Goal: Find specific page/section: Find specific page/section

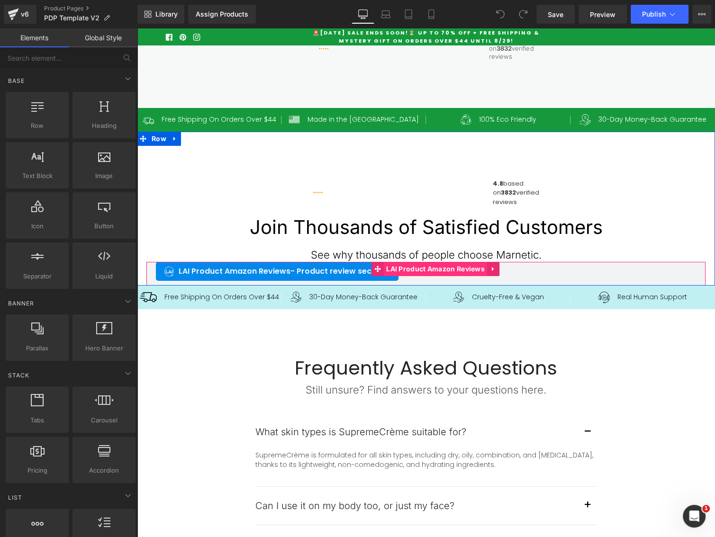
click at [414, 276] on span "LAI Product Amazon Reviews" at bounding box center [435, 269] width 103 height 14
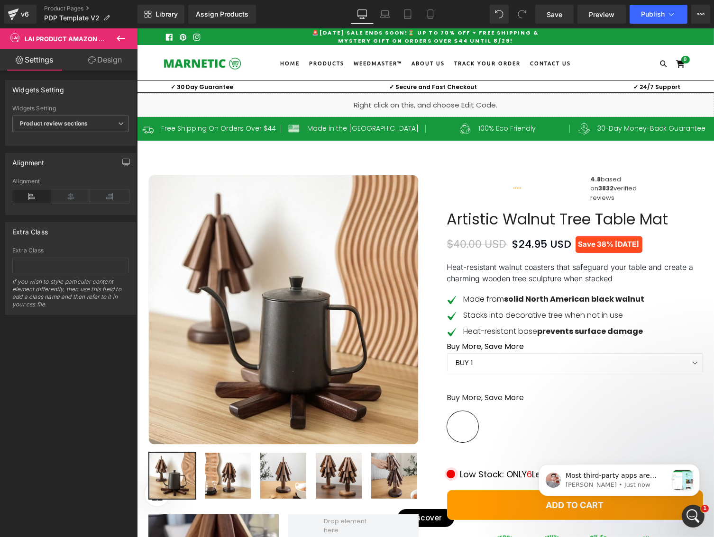
drag, startPoint x: 710, startPoint y: 196, endPoint x: 850, endPoint y: 53, distance: 199.7
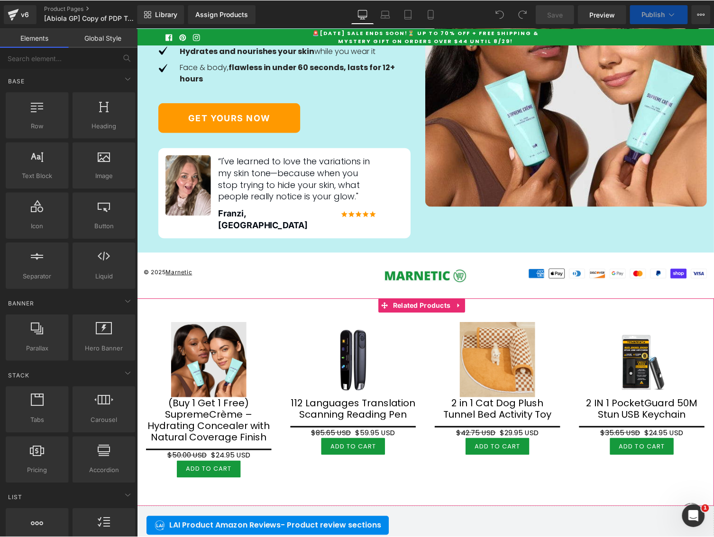
scroll to position [4218, 0]
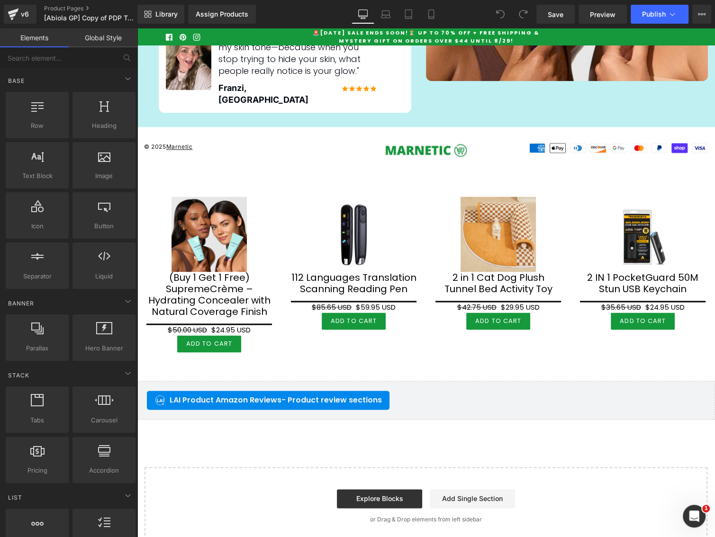
click at [277, 395] on span "LAI Product Amazon Reviews - Product review sections" at bounding box center [276, 400] width 212 height 11
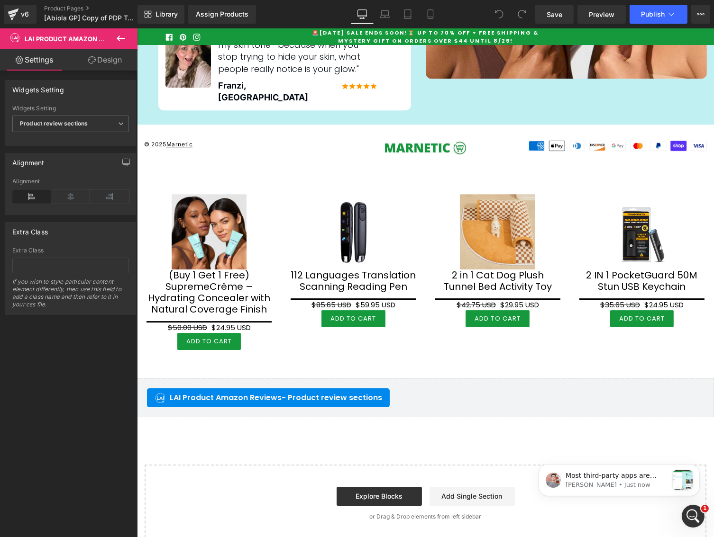
scroll to position [0, 0]
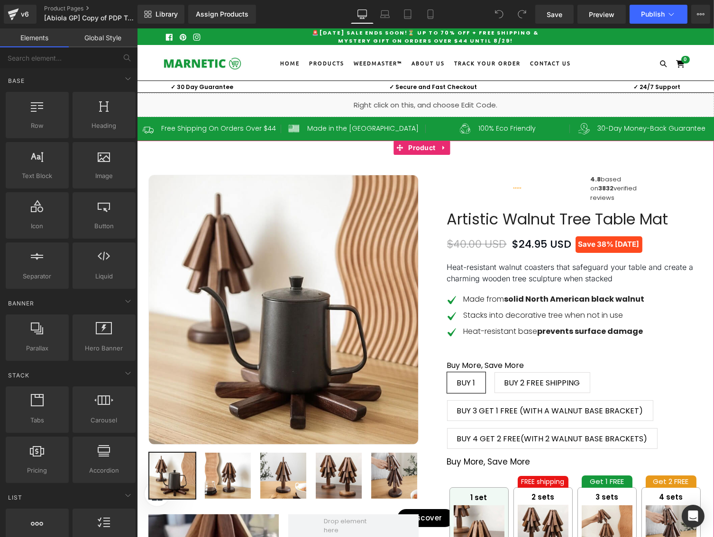
click at [418, 149] on span "Product" at bounding box center [421, 148] width 32 height 14
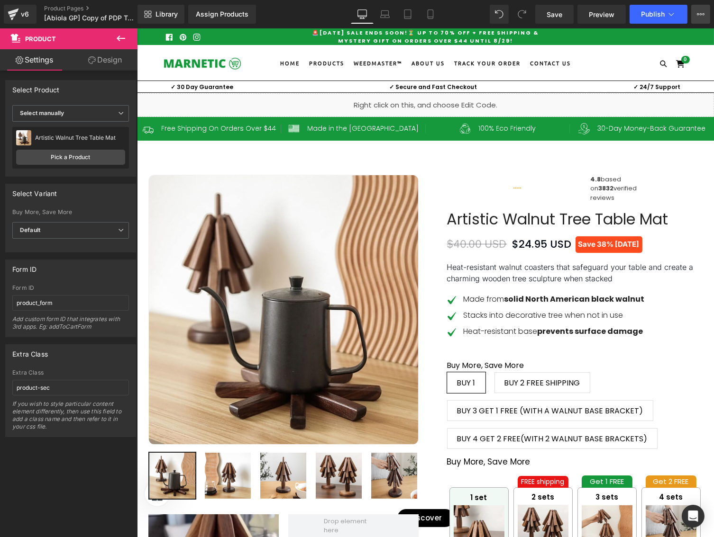
click at [703, 15] on icon at bounding box center [701, 14] width 8 height 8
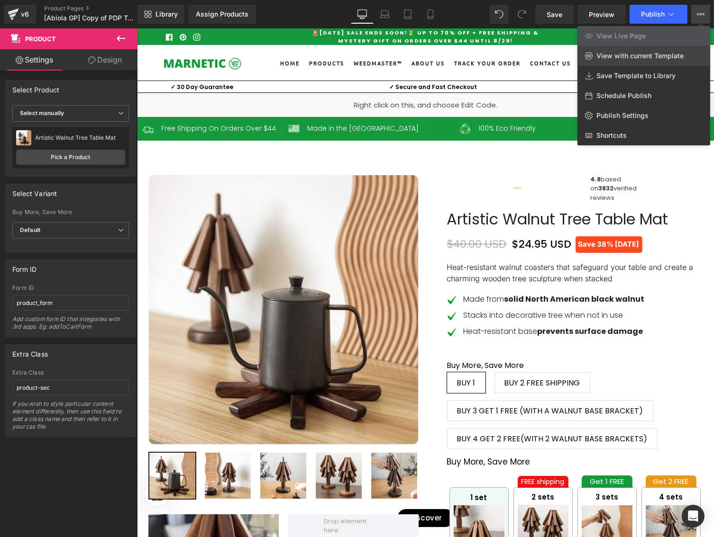
click at [617, 57] on span "View with current Template" at bounding box center [639, 56] width 87 height 9
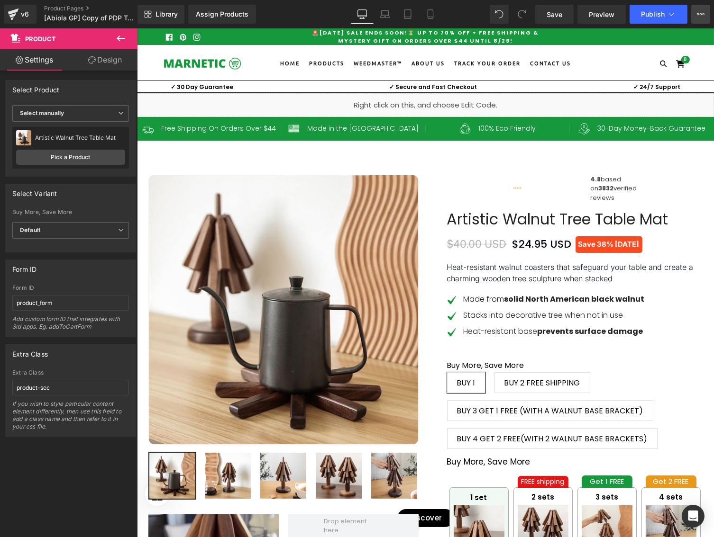
click at [704, 12] on icon at bounding box center [701, 14] width 8 height 8
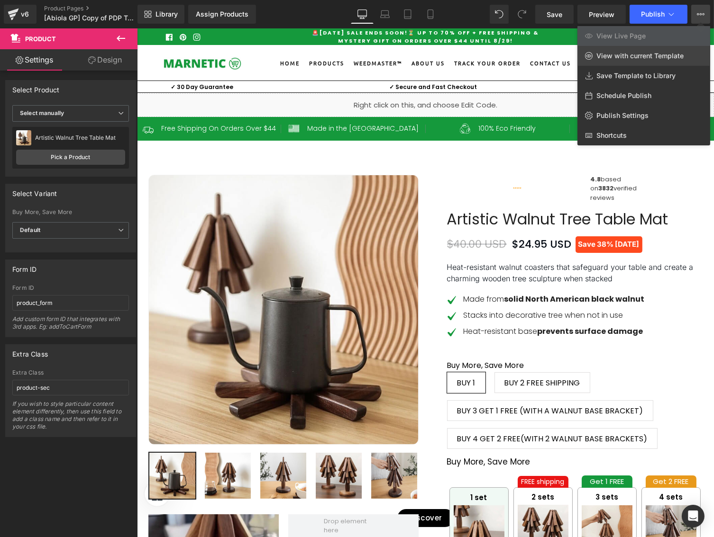
click at [634, 54] on span "View with current Template" at bounding box center [639, 56] width 87 height 9
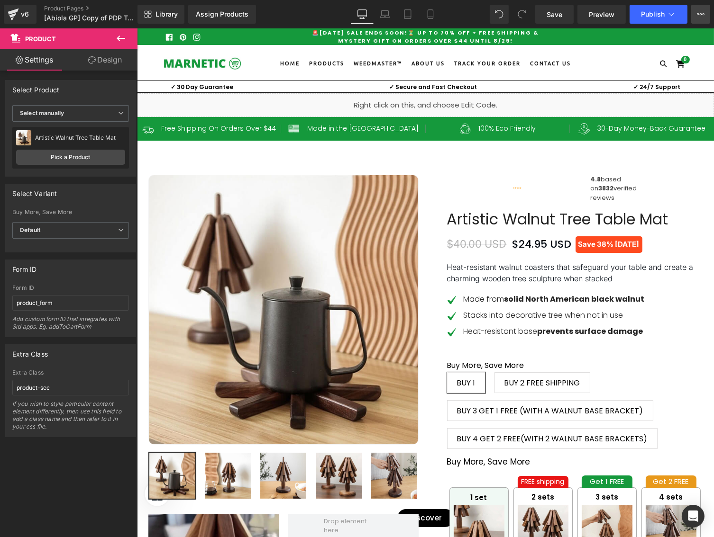
click at [699, 20] on button "View Live Page View with current Template Save Template to Library Schedule Pub…" at bounding box center [700, 14] width 19 height 19
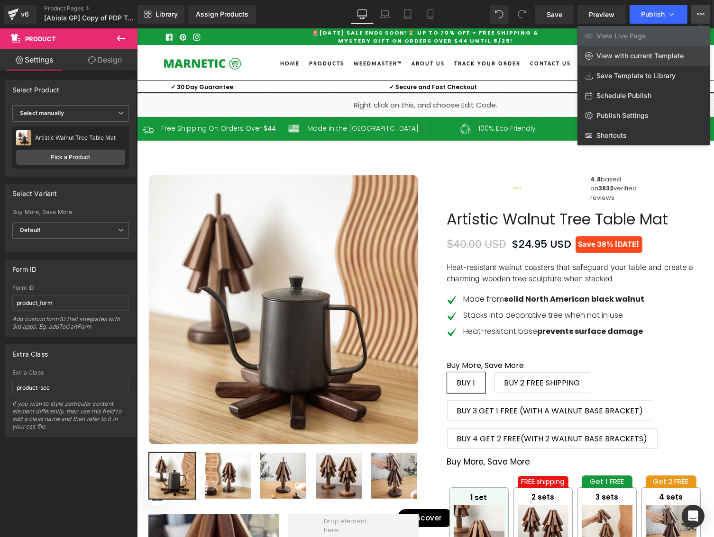
click at [626, 59] on span "View with current Template" at bounding box center [639, 56] width 87 height 9
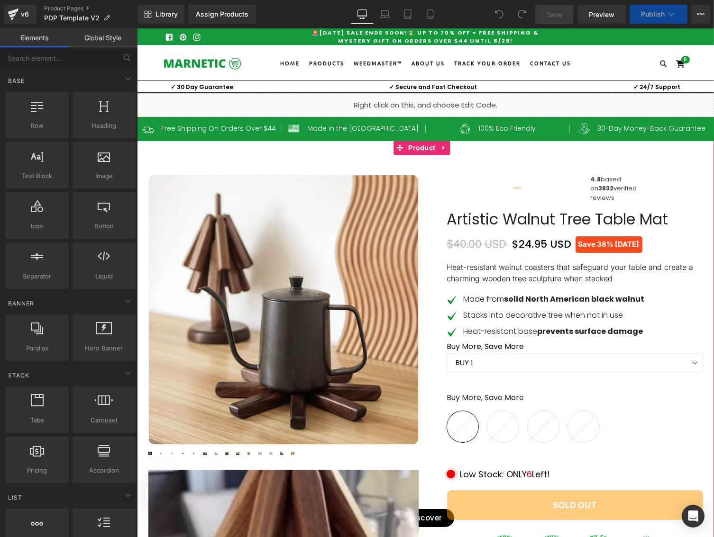
click at [418, 148] on div "Best Seller (P) Image Row ‹" at bounding box center [424, 478] width 577 height 675
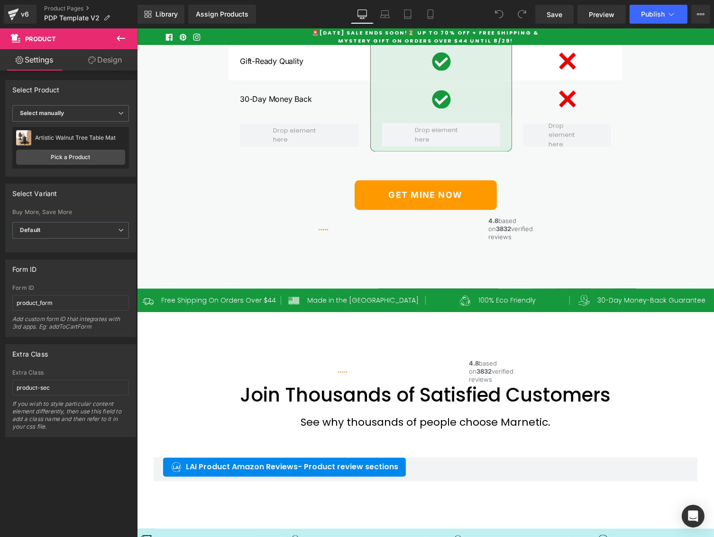
scroll to position [2965, 0]
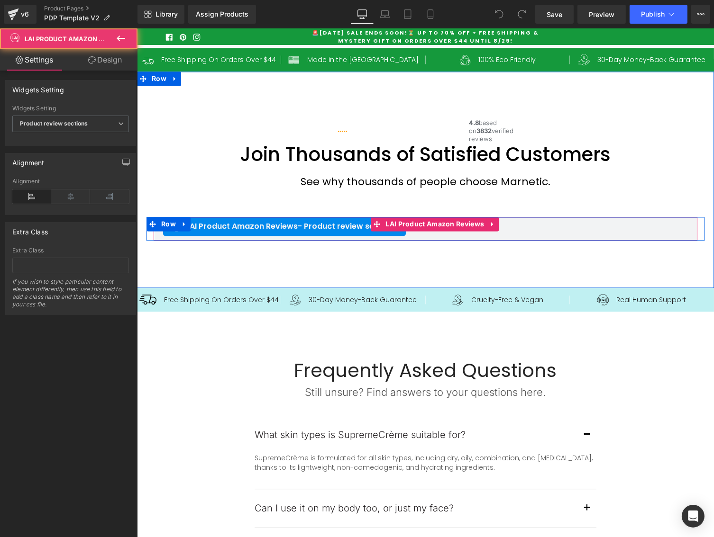
click at [434, 236] on div "LAI Product Amazon Reviews - Product review sections" at bounding box center [425, 226] width 525 height 19
click at [435, 232] on span "LAI Product Amazon Reviews" at bounding box center [433, 225] width 103 height 14
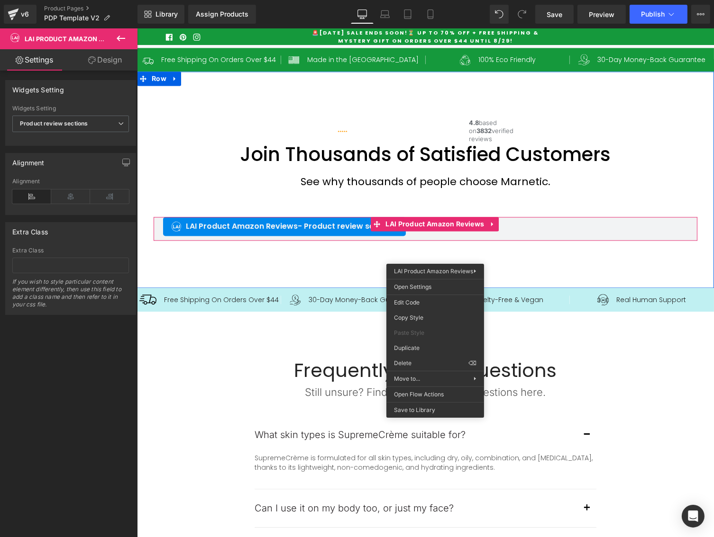
click at [310, 288] on div "Image 4.8 based on 3832 verified reviews Text Block Row Join Thousands of Satis…" at bounding box center [424, 180] width 577 height 217
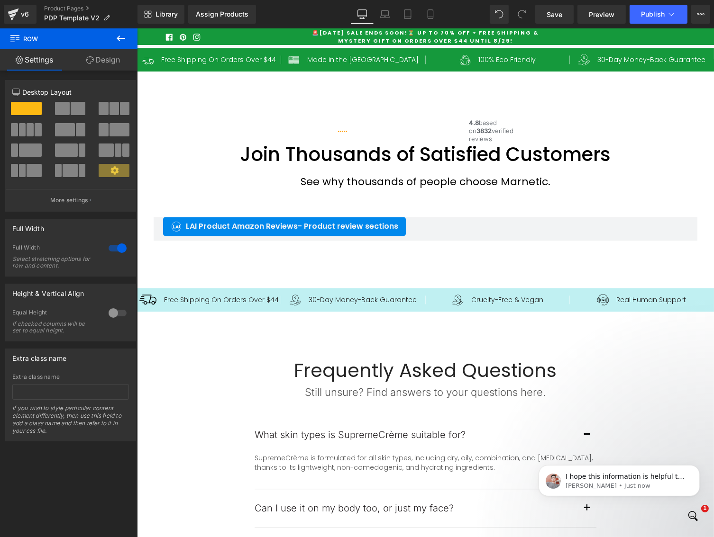
scroll to position [0, 0]
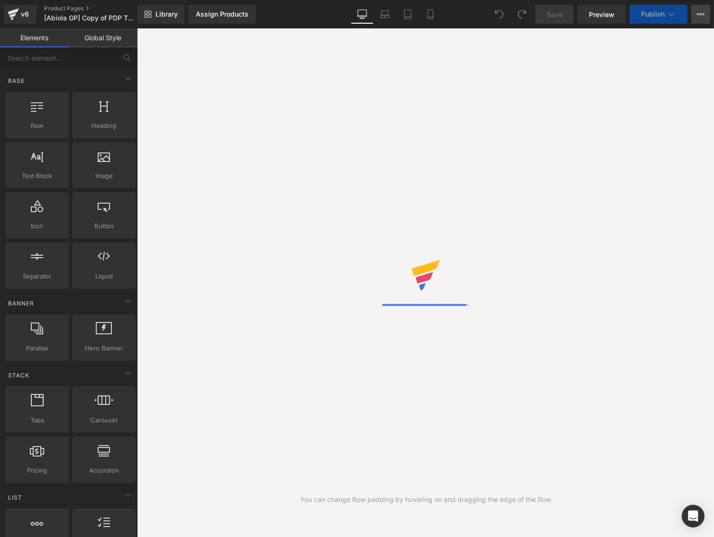
click at [703, 12] on icon at bounding box center [701, 14] width 8 height 8
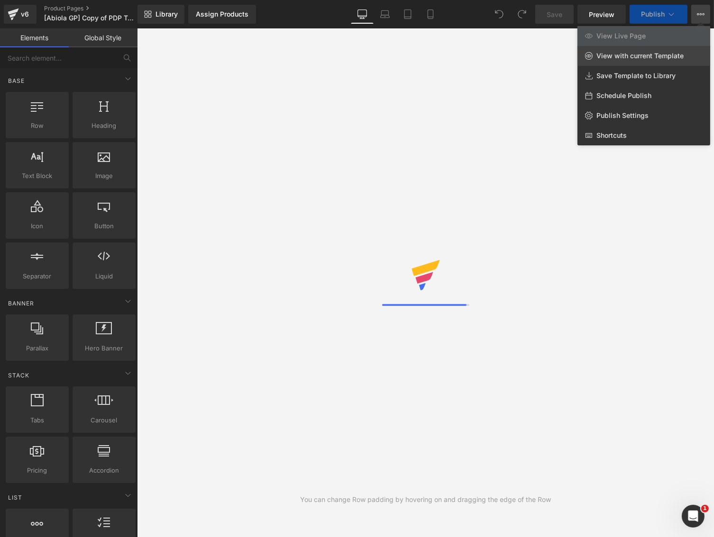
click at [638, 56] on span "View with current Template" at bounding box center [639, 56] width 87 height 9
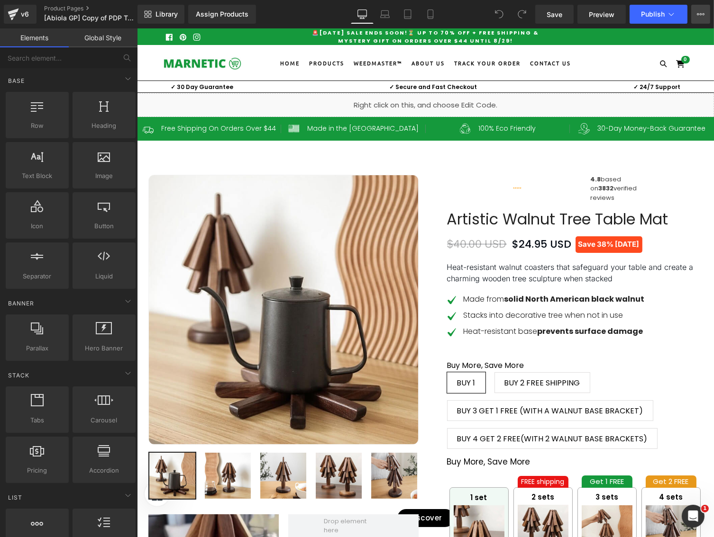
click at [704, 18] on button "View Live Page View with current Template Save Template to Library Schedule Pub…" at bounding box center [700, 14] width 19 height 19
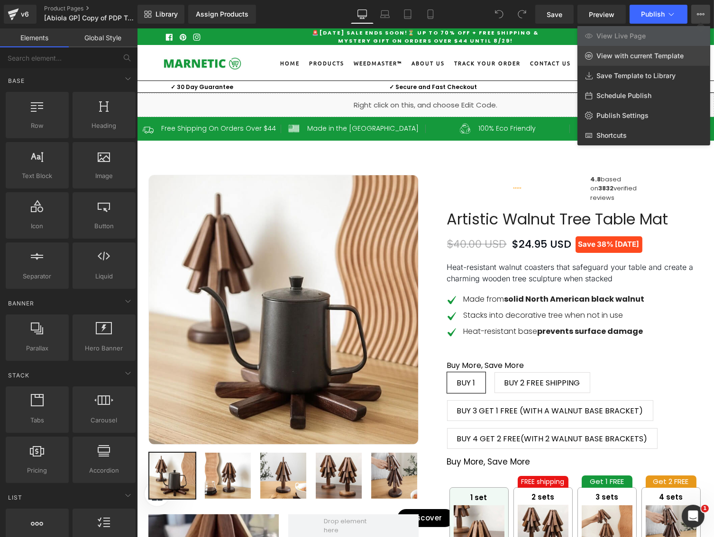
click at [609, 59] on span "View with current Template" at bounding box center [639, 56] width 87 height 9
